Goal: Complete application form

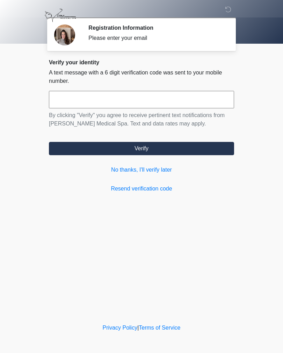
click at [69, 98] on input "text" at bounding box center [141, 99] width 185 height 17
type input "******"
click at [139, 149] on button "Verify" at bounding box center [141, 148] width 185 height 13
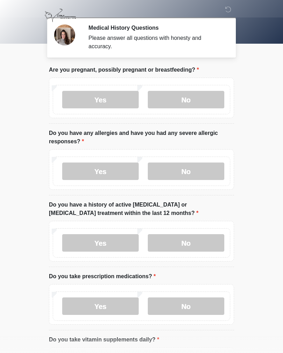
click at [185, 101] on label "No" at bounding box center [186, 99] width 77 height 17
click at [187, 173] on label "No" at bounding box center [186, 171] width 77 height 17
click at [180, 242] on label "No" at bounding box center [186, 242] width 77 height 17
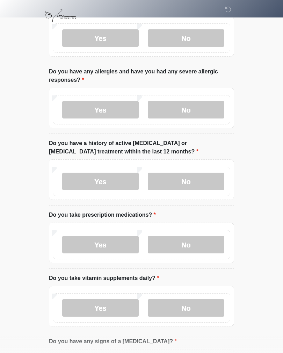
scroll to position [67, 0]
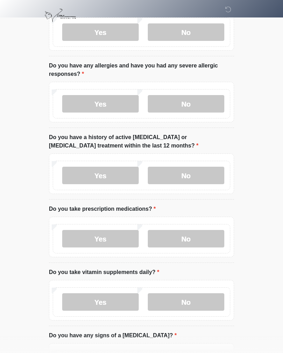
click at [100, 238] on label "Yes" at bounding box center [100, 238] width 77 height 17
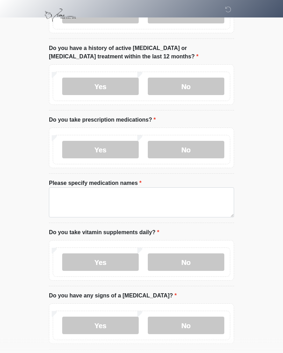
scroll to position [159, 0]
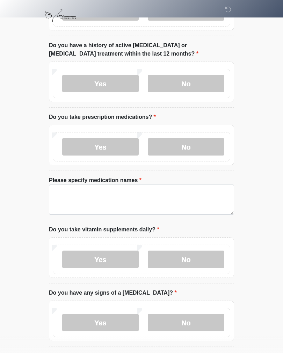
click at [182, 261] on label "No" at bounding box center [186, 259] width 77 height 17
click at [101, 256] on label "Yes" at bounding box center [100, 259] width 77 height 17
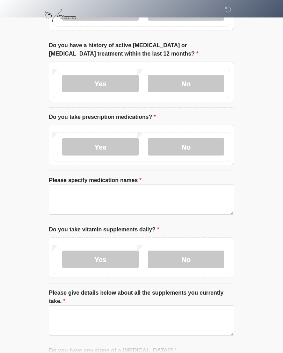
click at [111, 259] on label "Yes" at bounding box center [100, 259] width 77 height 17
click at [184, 259] on label "No" at bounding box center [186, 259] width 77 height 17
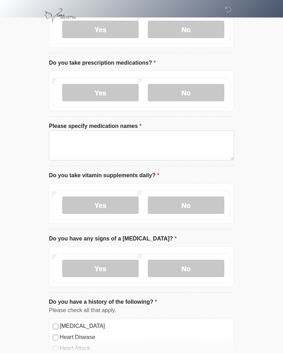
scroll to position [222, 0]
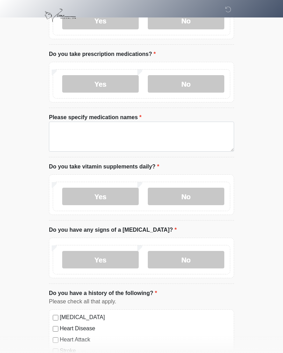
click at [178, 265] on label "No" at bounding box center [186, 259] width 77 height 17
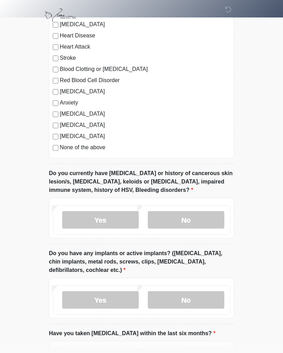
scroll to position [516, 0]
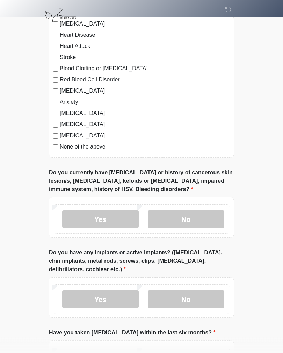
click at [184, 221] on label "No" at bounding box center [186, 219] width 77 height 17
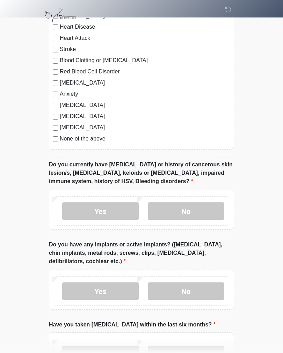
scroll to position [542, 0]
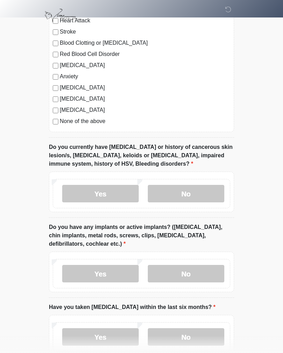
click at [180, 272] on label "No" at bounding box center [186, 273] width 77 height 17
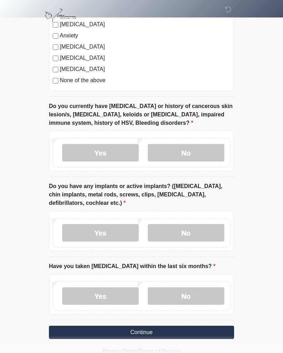
scroll to position [586, 0]
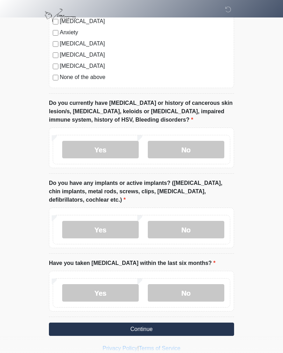
click at [175, 291] on label "No" at bounding box center [186, 292] width 77 height 17
click at [146, 328] on button "Continue" at bounding box center [141, 329] width 185 height 13
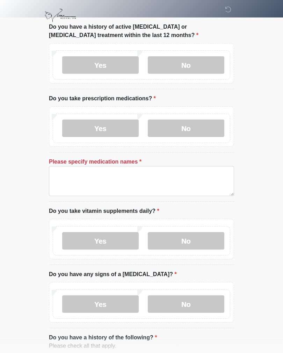
scroll to position [177, 0]
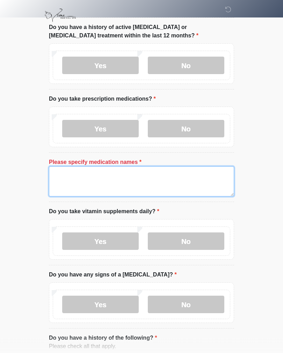
click at [62, 177] on textarea "Please specify medication names" at bounding box center [141, 182] width 185 height 30
type textarea "*"
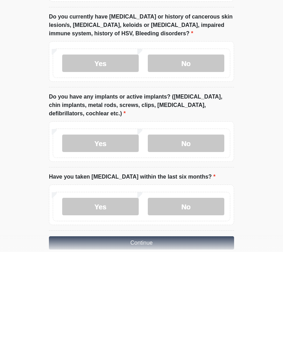
scroll to position [605, 0]
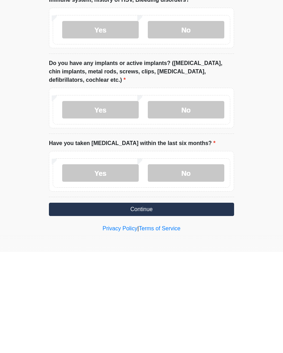
type textarea "********"
click at [137, 304] on button "Continue" at bounding box center [141, 310] width 185 height 13
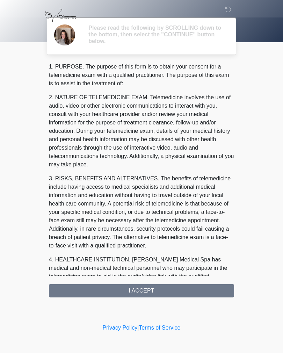
scroll to position [0, 0]
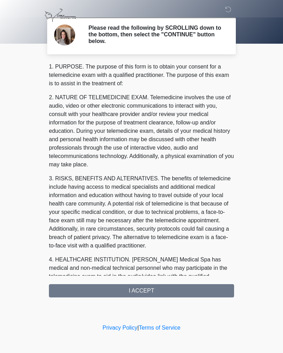
click at [137, 288] on div "1. PURPOSE. The purpose of this form is to obtain your consent for a telemedici…" at bounding box center [141, 180] width 185 height 235
click at [141, 289] on div "1. PURPOSE. The purpose of this form is to obtain your consent for a telemedici…" at bounding box center [141, 180] width 185 height 235
click at [150, 292] on div "1. PURPOSE. The purpose of this form is to obtain your consent for a telemedici…" at bounding box center [141, 180] width 185 height 235
click at [149, 299] on div "‎ ‎ Please read the following by SCROLLING down to the bottom, then select the …" at bounding box center [142, 161] width 210 height 308
click at [142, 289] on div "1. PURPOSE. The purpose of this form is to obtain your consent for a telemedici…" at bounding box center [141, 180] width 185 height 235
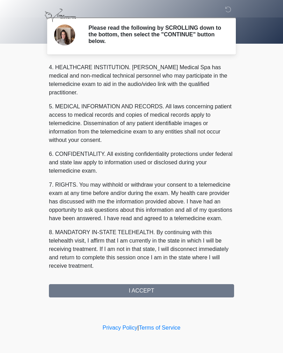
scroll to position [209, 0]
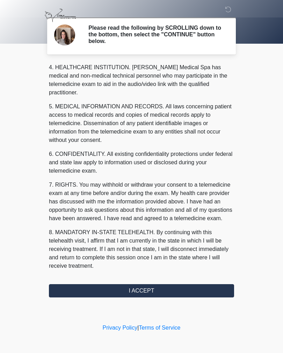
click at [144, 290] on button "I ACCEPT" at bounding box center [141, 290] width 185 height 13
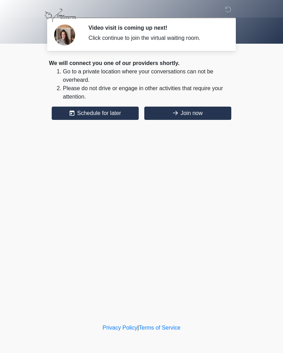
click at [186, 114] on button "Join now" at bounding box center [187, 113] width 87 height 13
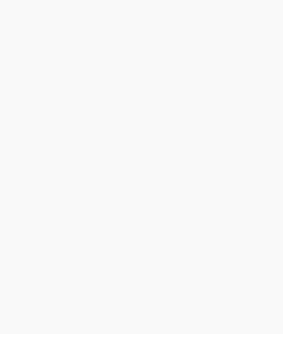
scroll to position [2, 0]
